Goal: Navigation & Orientation: Find specific page/section

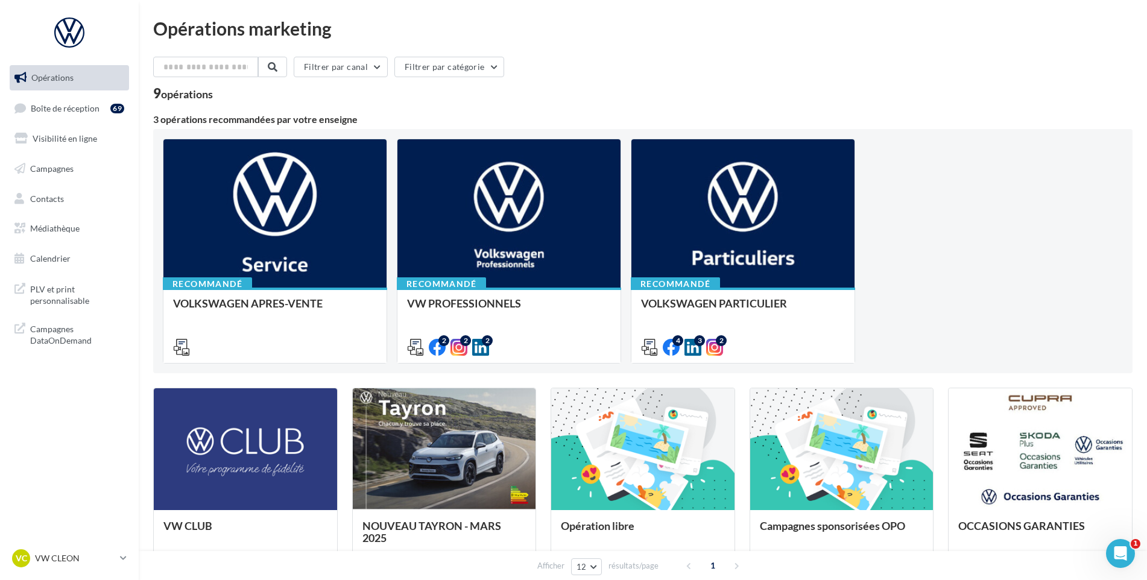
click at [52, 84] on link "Opérations" at bounding box center [69, 77] width 124 height 25
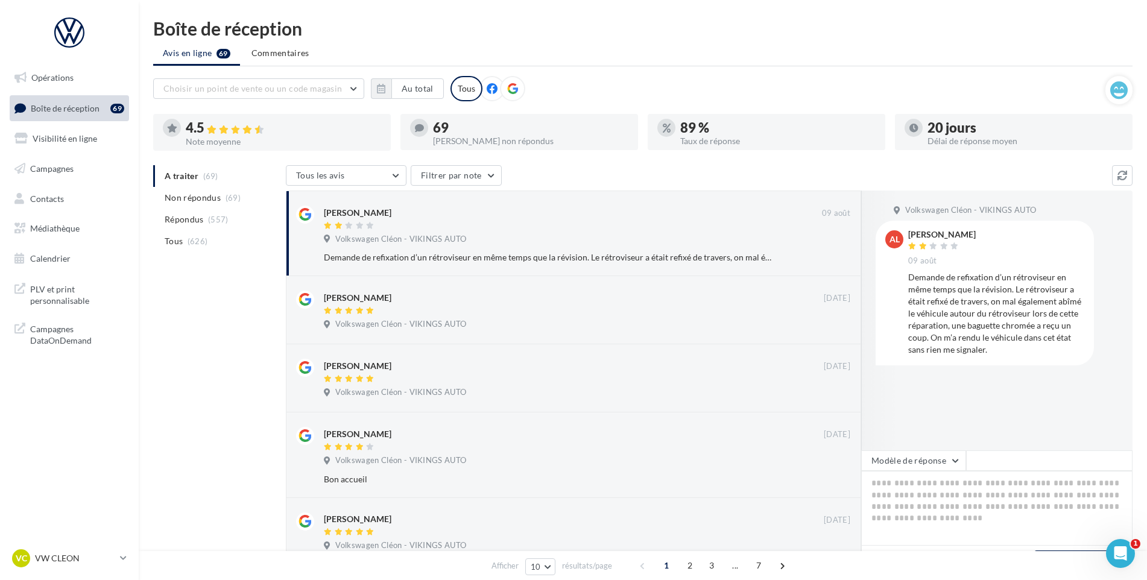
click at [983, 263] on div "[PERSON_NAME] [DATE]" at bounding box center [996, 248] width 176 height 36
click at [980, 269] on div "[PERSON_NAME] [DATE] Demande de refixation d’un rétroviseur en même temps que l…" at bounding box center [996, 292] width 176 height 125
click at [99, 559] on p "VW CLEON" at bounding box center [75, 558] width 80 height 12
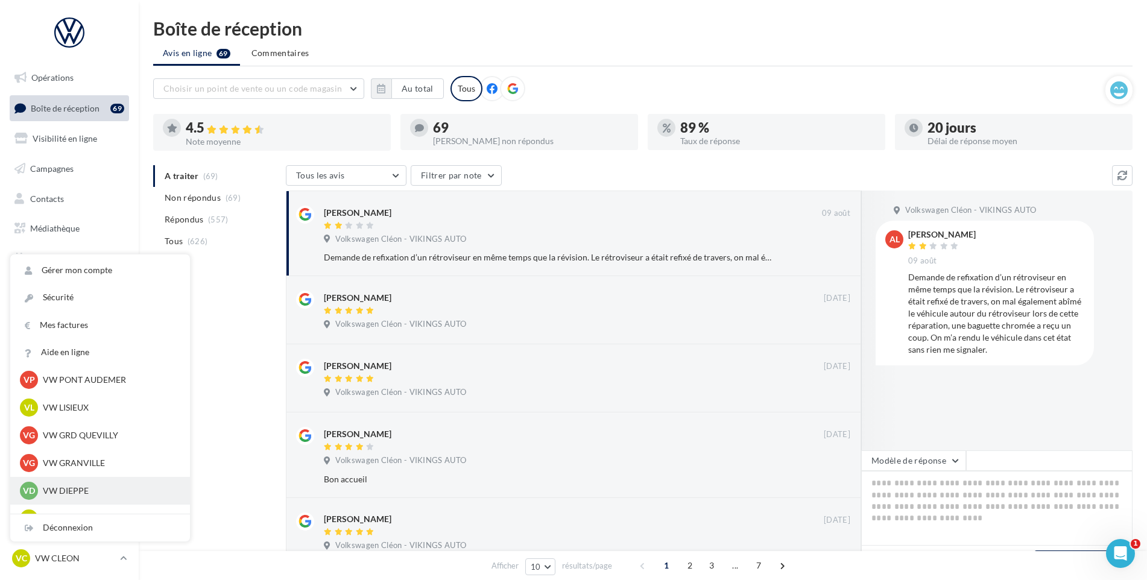
scroll to position [362, 0]
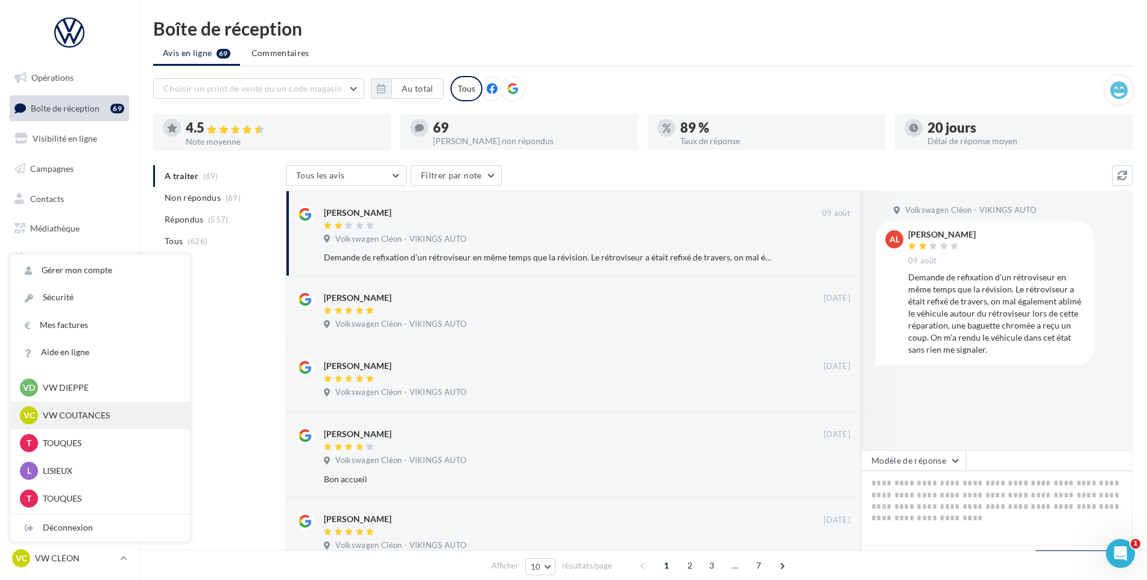
click at [108, 421] on p "VW COUTANCES" at bounding box center [109, 415] width 133 height 12
